Goal: Transaction & Acquisition: Book appointment/travel/reservation

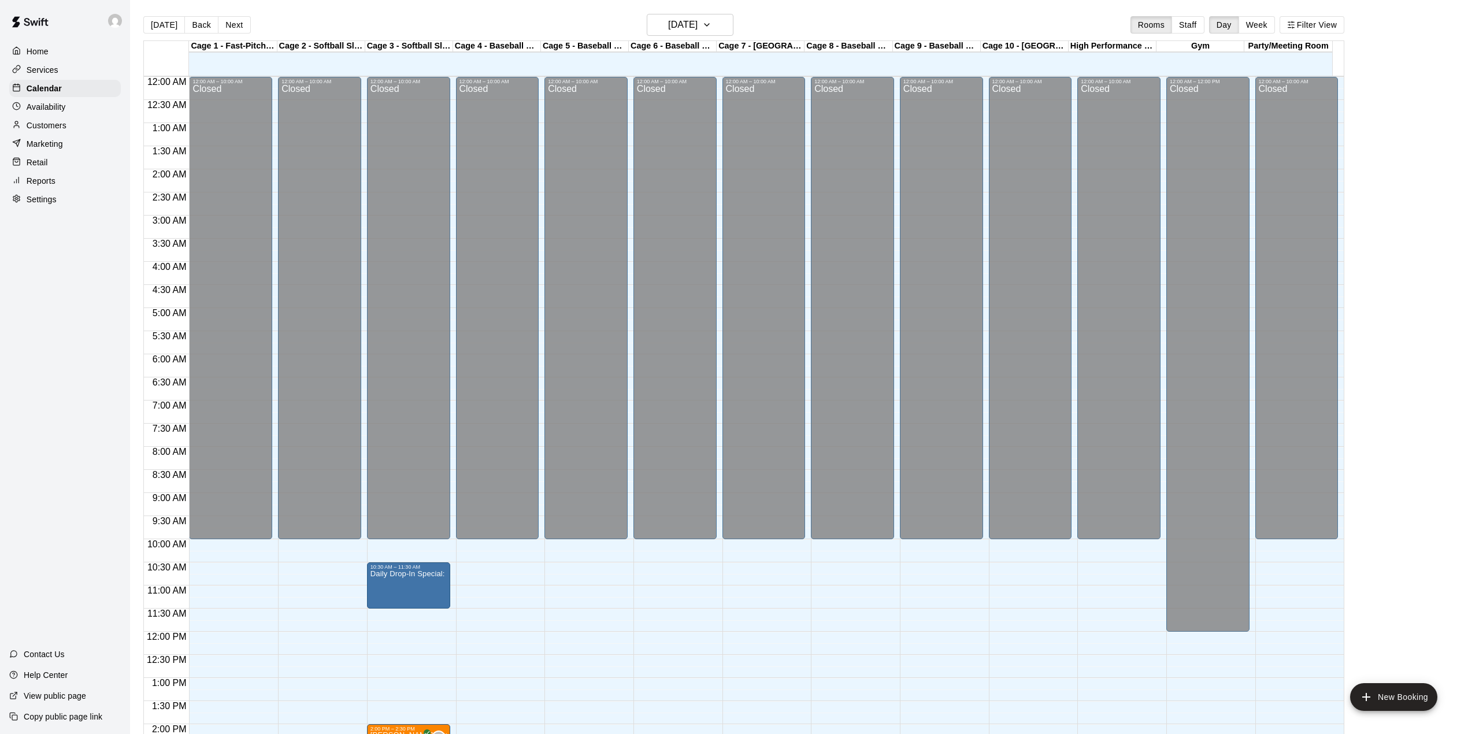
scroll to position [404, 0]
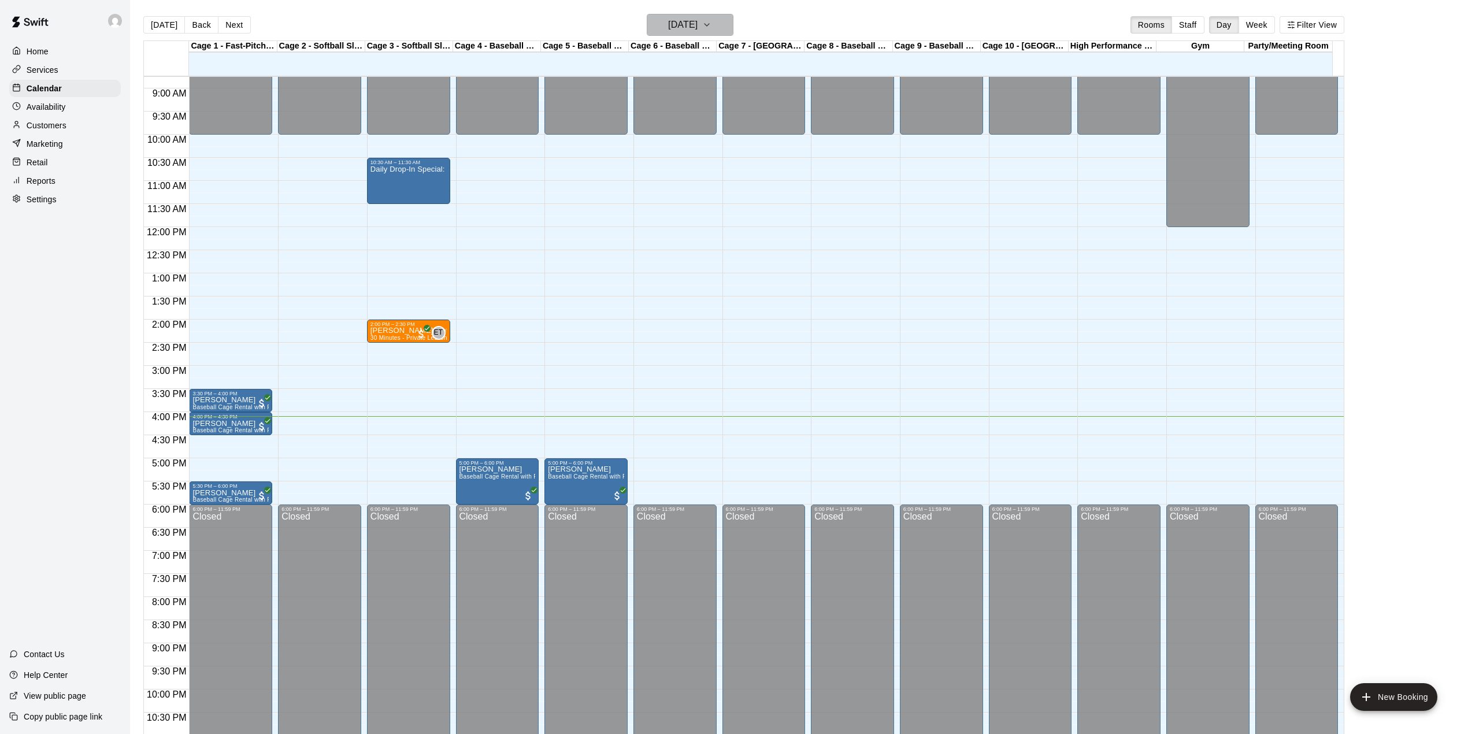
click at [715, 14] on button "[DATE]" at bounding box center [690, 25] width 87 height 22
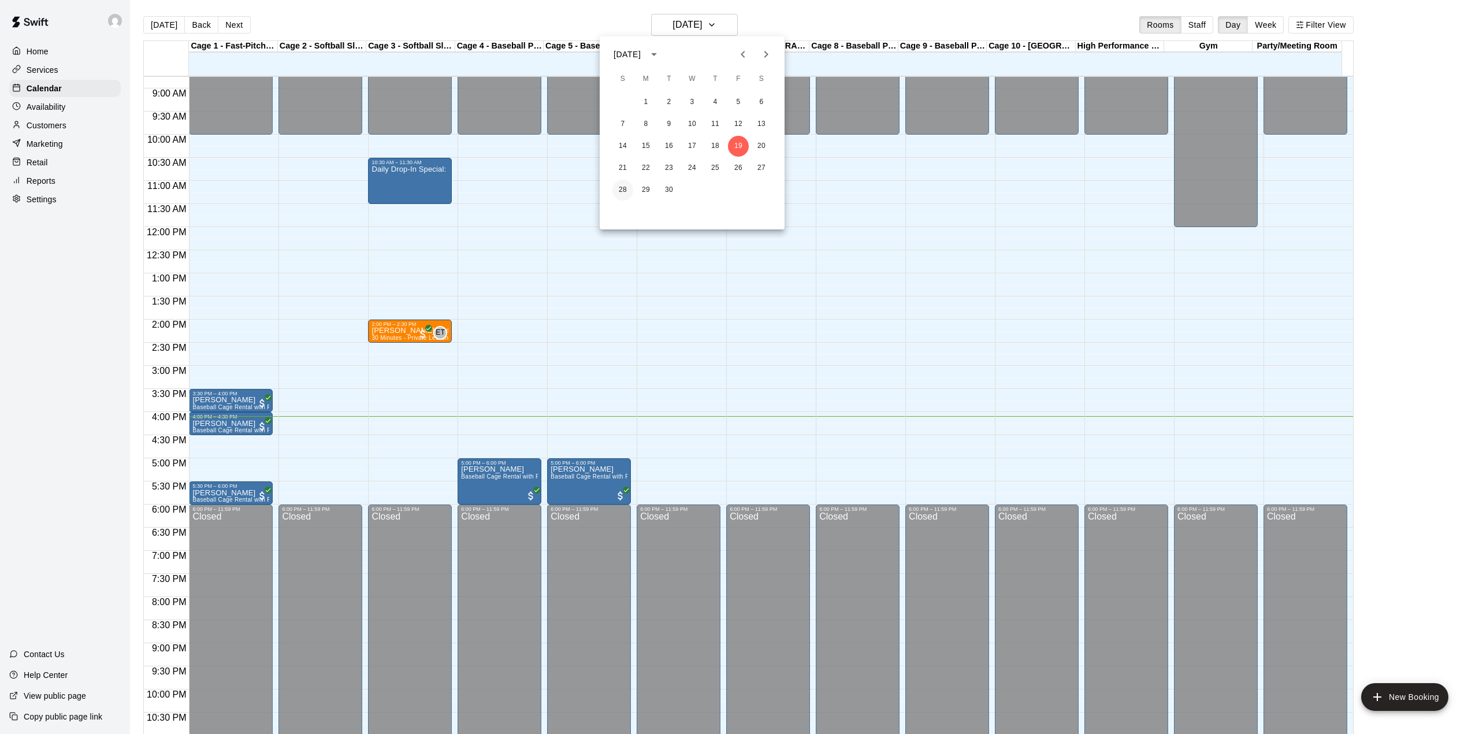
click at [621, 188] on button "28" at bounding box center [622, 190] width 21 height 21
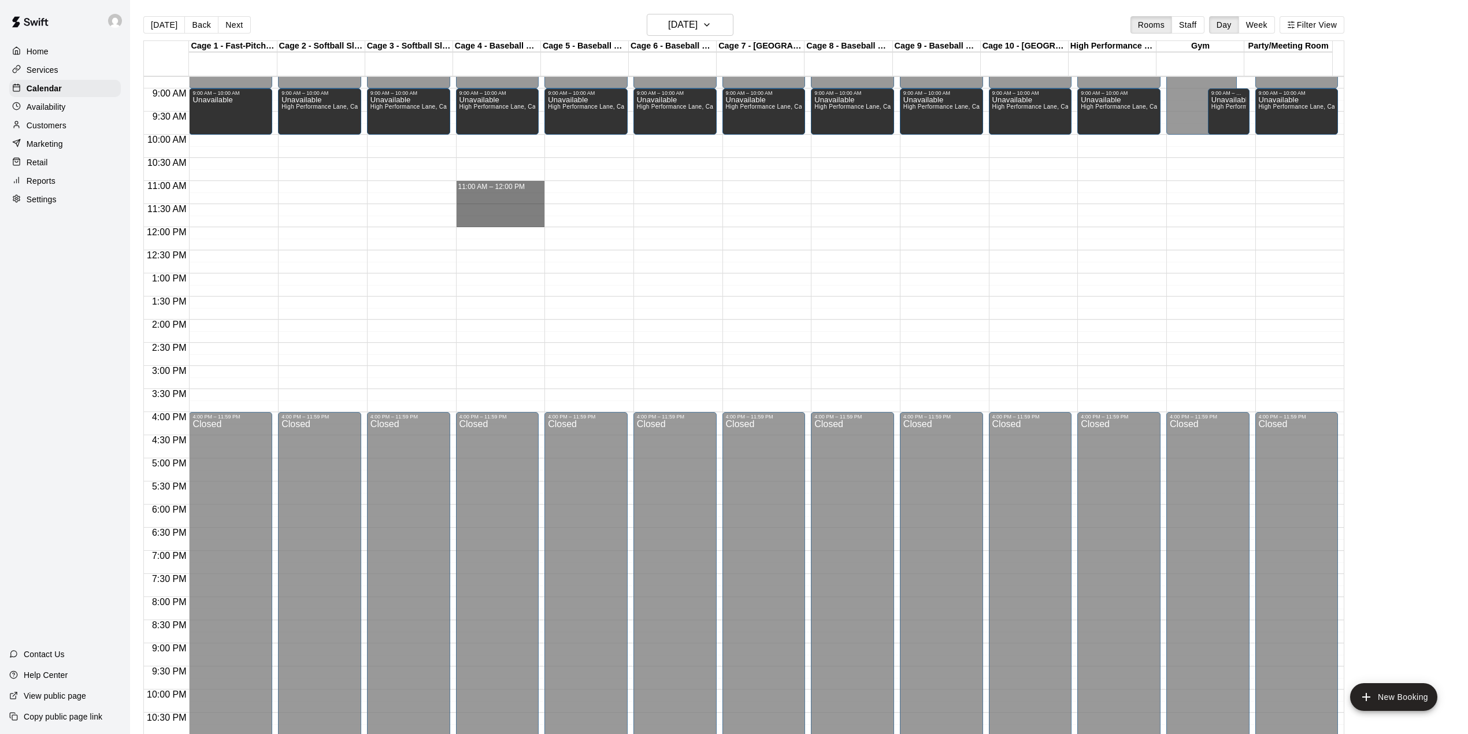
drag, startPoint x: 480, startPoint y: 184, endPoint x: 477, endPoint y: 225, distance: 41.7
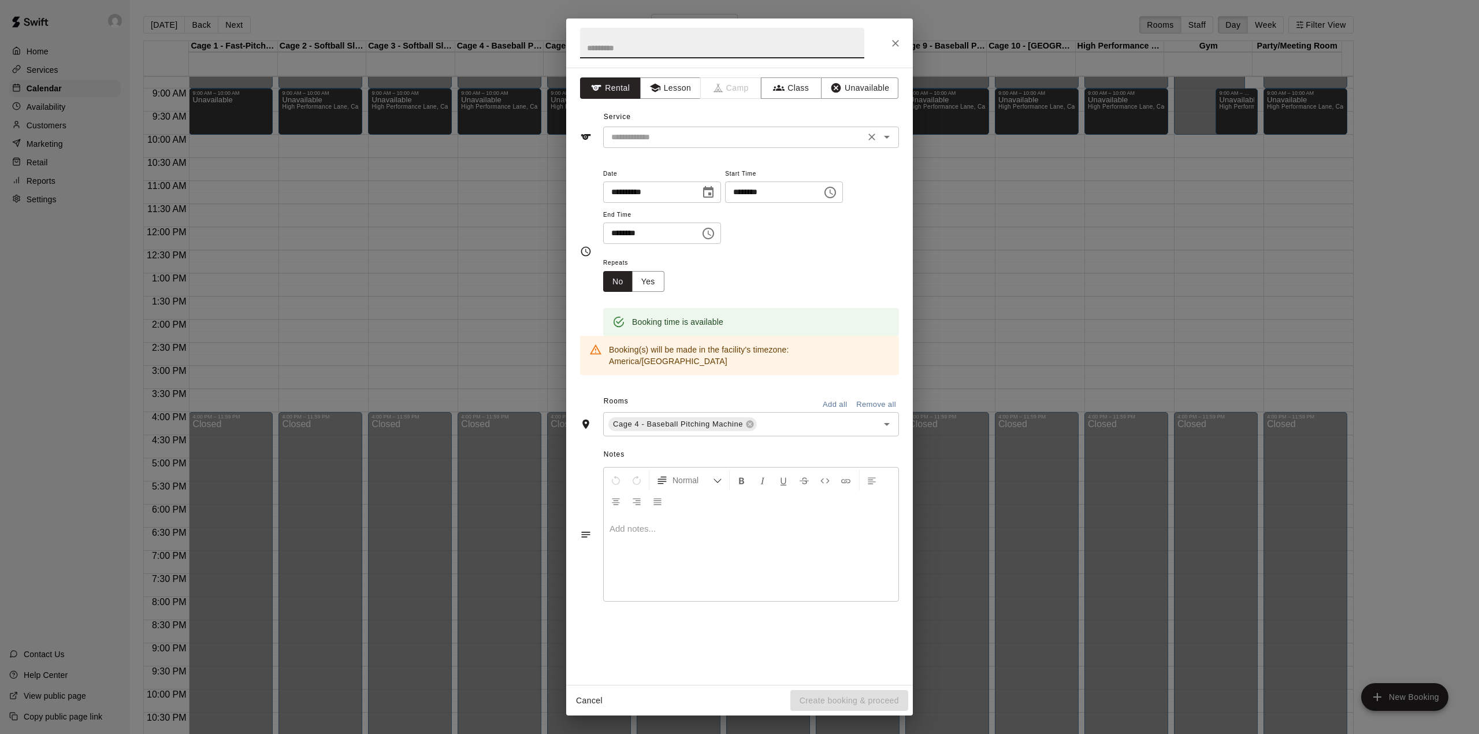
click at [880, 135] on icon "Open" at bounding box center [887, 137] width 14 height 14
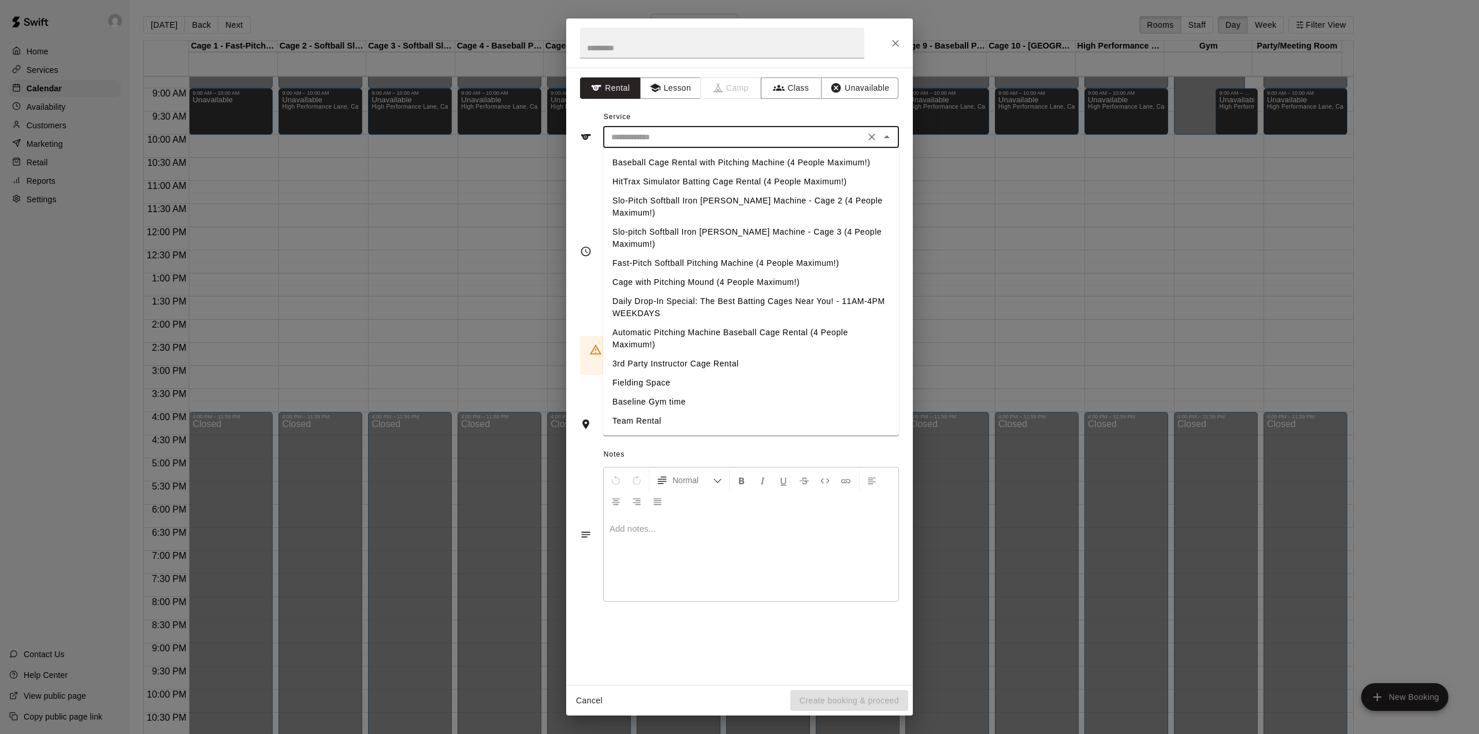
click at [725, 157] on li "Baseball Cage Rental with Pitching Machine (4 People Maximum!)" at bounding box center [751, 162] width 296 height 19
type input "**********"
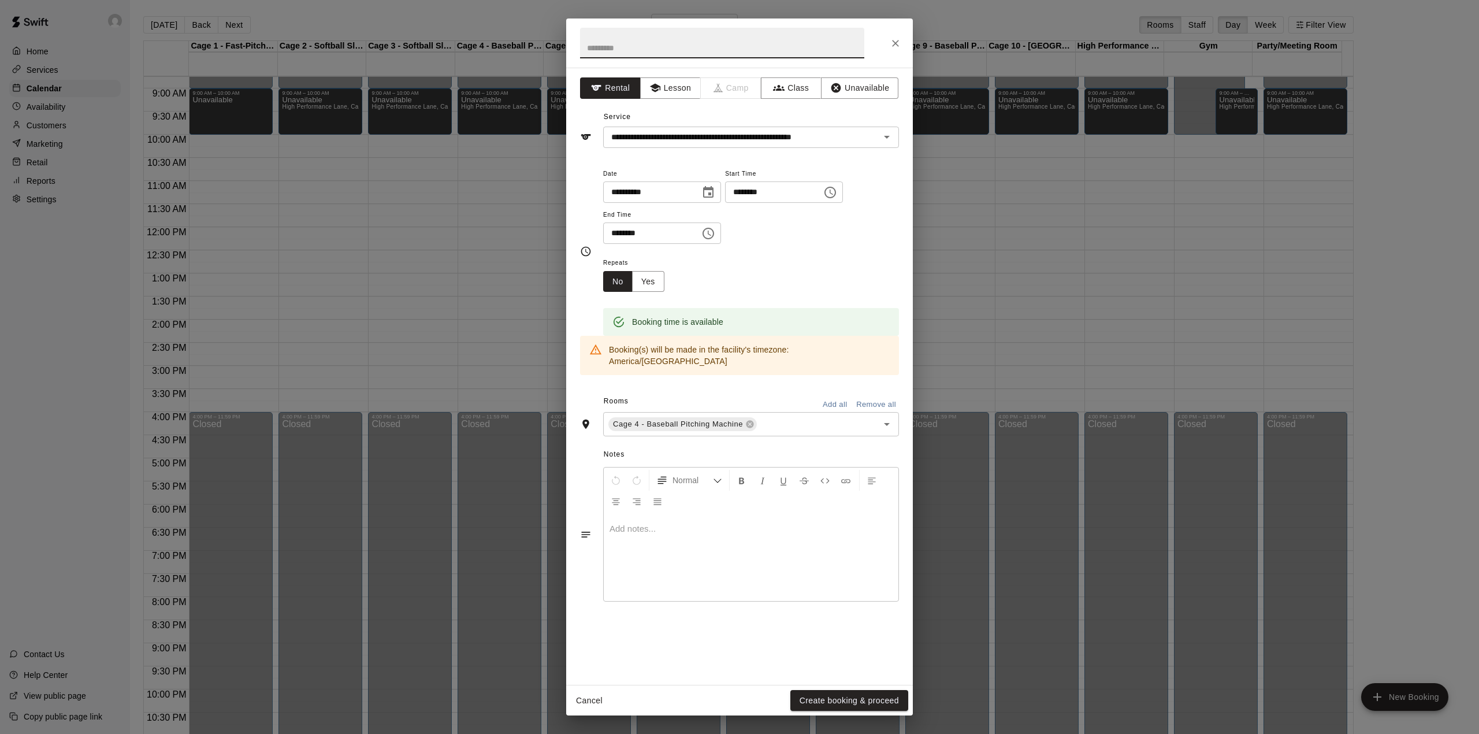
click at [677, 40] on input "text" at bounding box center [722, 43] width 284 height 31
type input "**********"
click at [876, 699] on button "Create booking & proceed" at bounding box center [849, 700] width 118 height 21
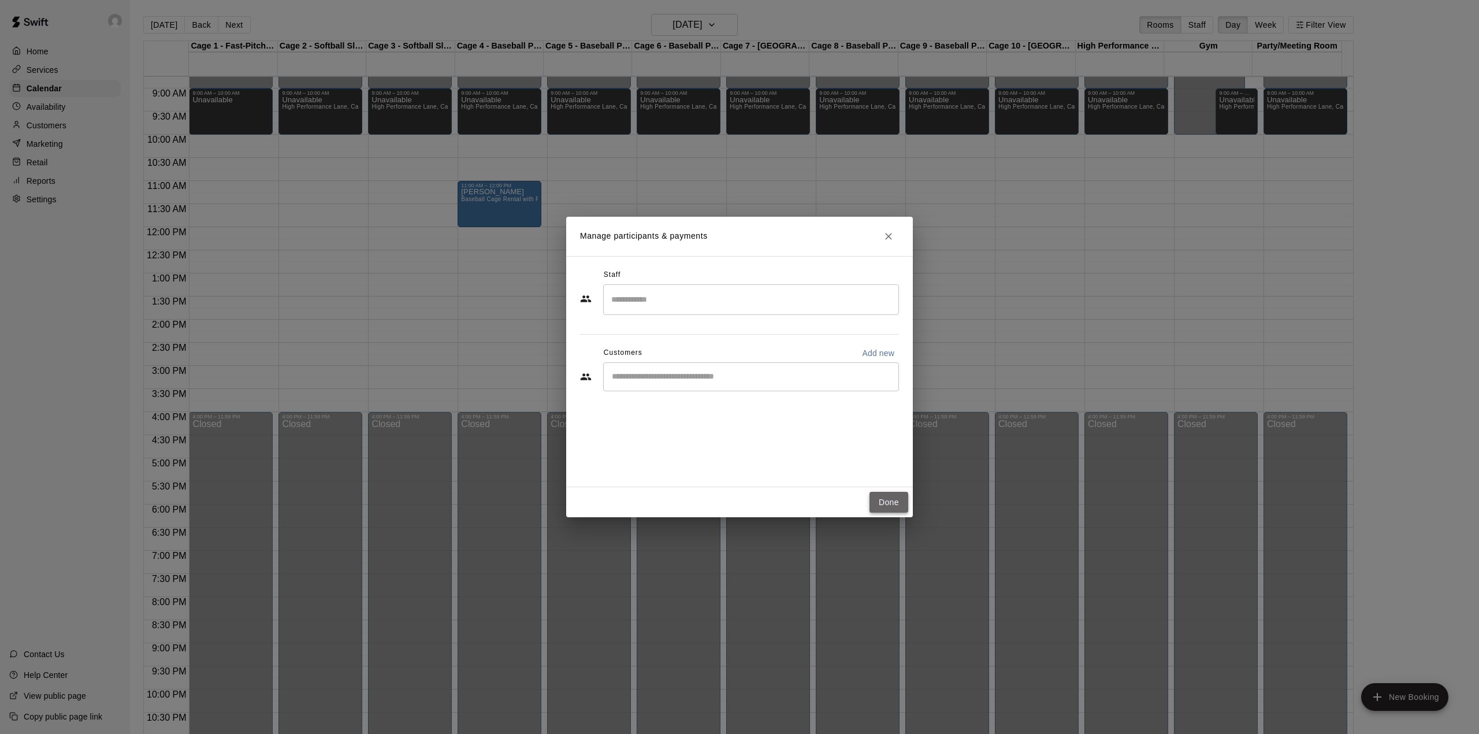
click at [893, 503] on button "Done" at bounding box center [889, 502] width 39 height 21
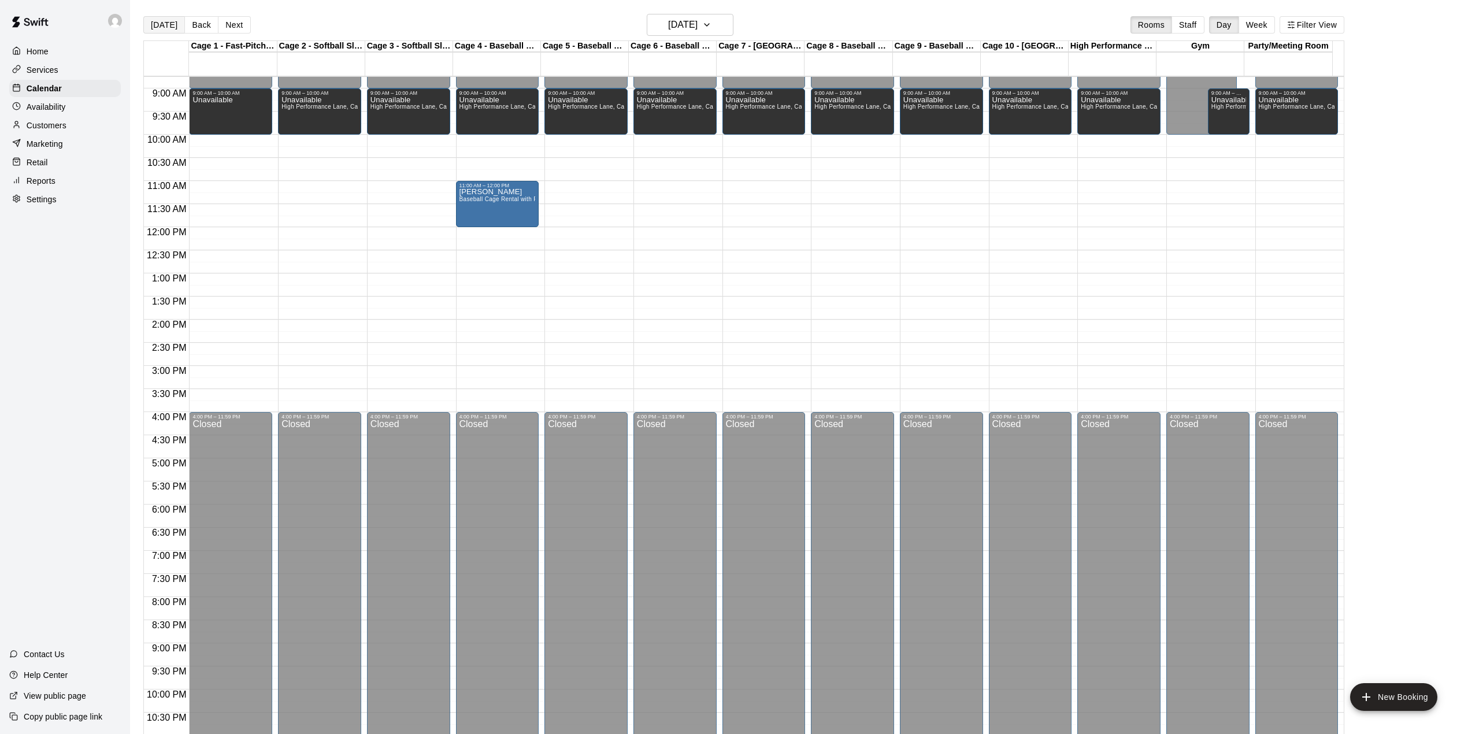
click at [151, 17] on button "[DATE]" at bounding box center [164, 24] width 42 height 17
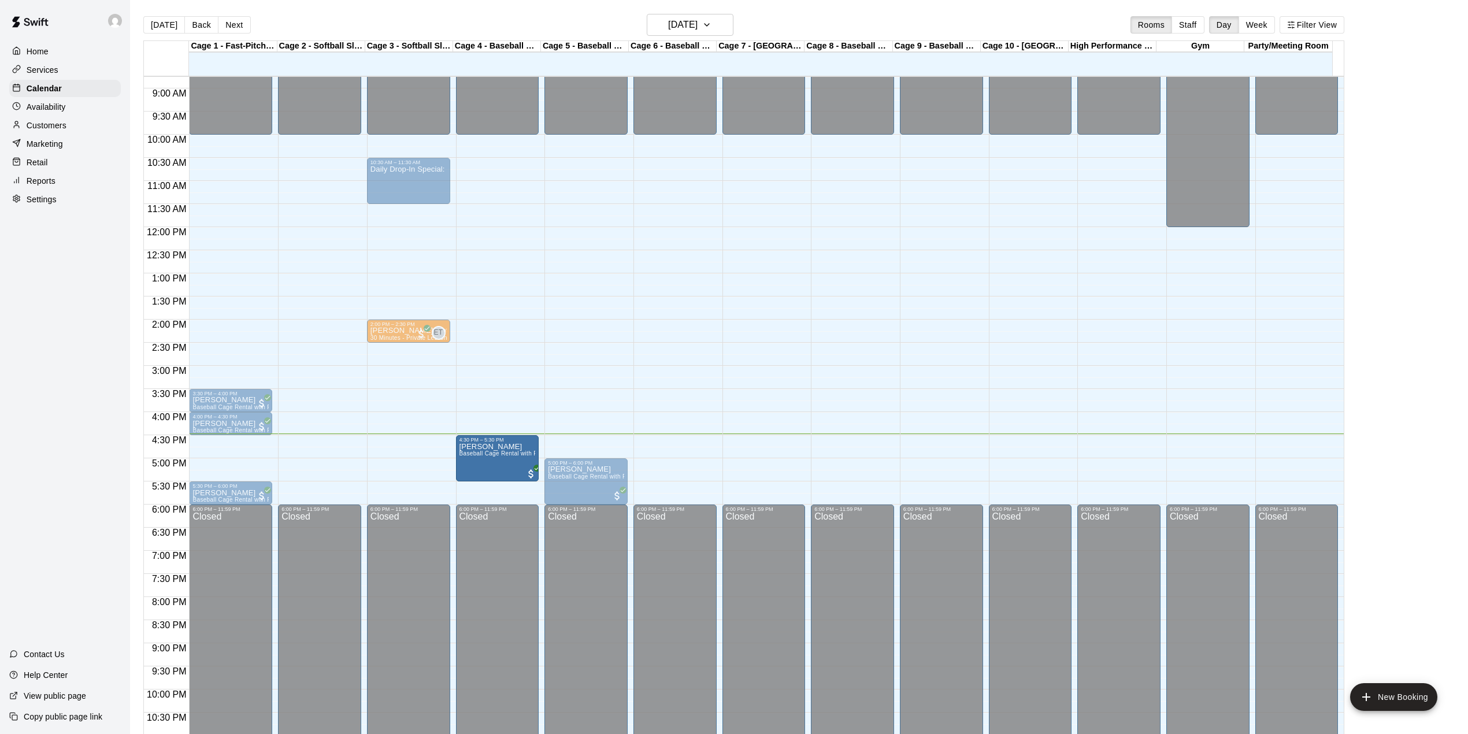
drag, startPoint x: 507, startPoint y: 454, endPoint x: 506, endPoint y: 462, distance: 8.1
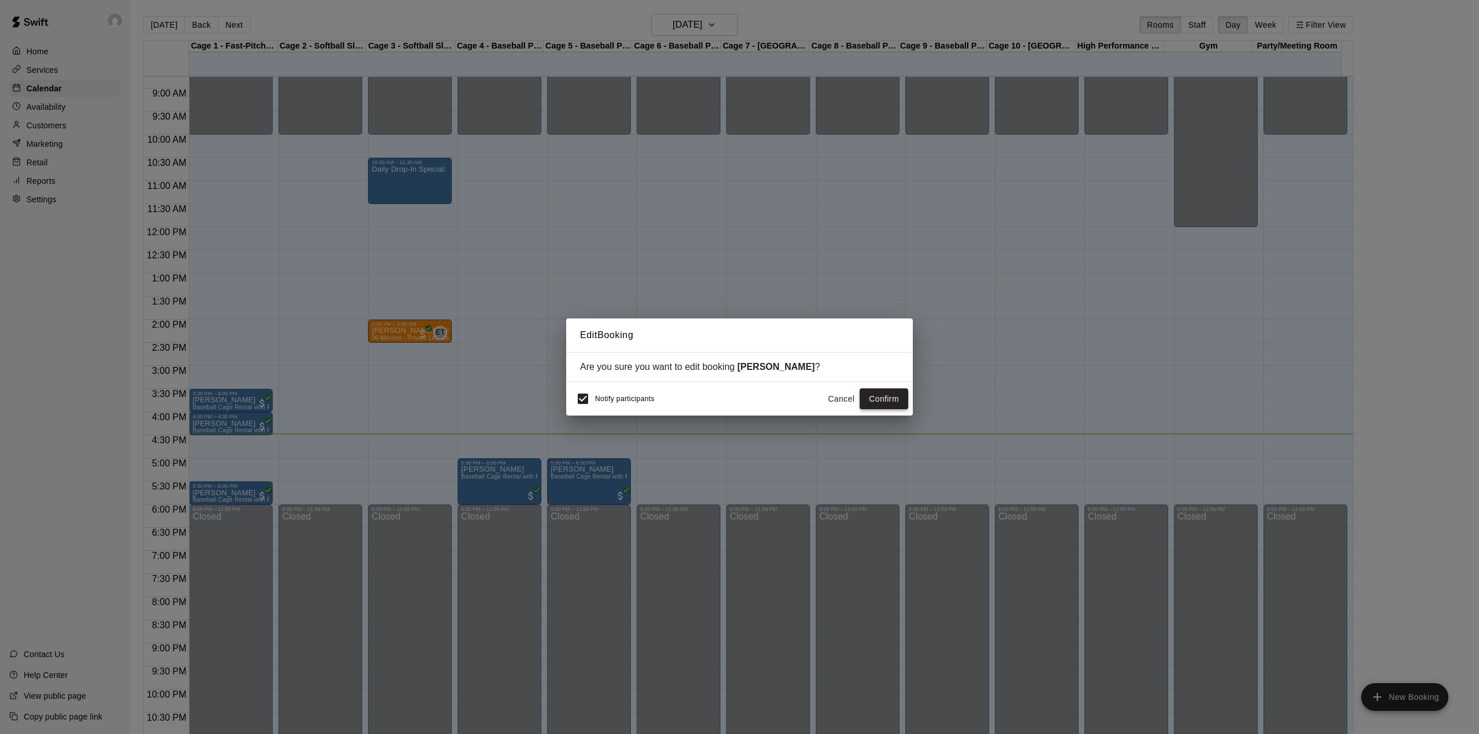
click at [881, 395] on button "Confirm" at bounding box center [884, 398] width 49 height 21
